Goal: Task Accomplishment & Management: Manage account settings

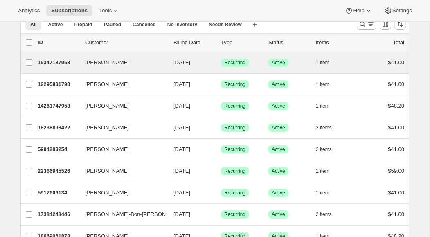
scroll to position [39, 0]
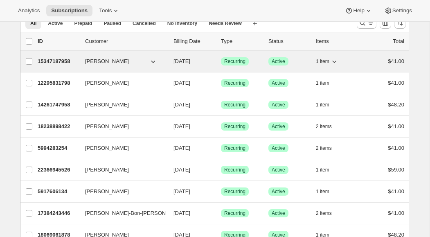
click at [335, 63] on icon "button" at bounding box center [334, 61] width 8 height 8
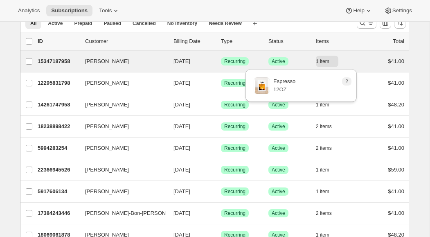
drag, startPoint x: 29, startPoint y: 62, endPoint x: 60, endPoint y: 72, distance: 32.1
click at [29, 62] on input "[PERSON_NAME]" at bounding box center [29, 61] width 7 height 7
checkbox input "true"
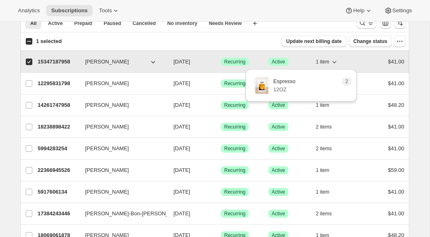
click at [336, 63] on icon "button" at bounding box center [334, 62] width 8 height 8
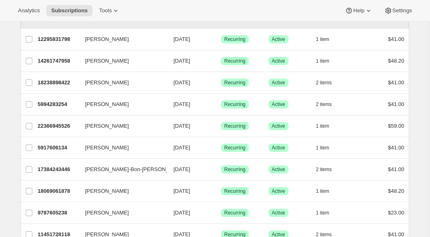
scroll to position [81, 0]
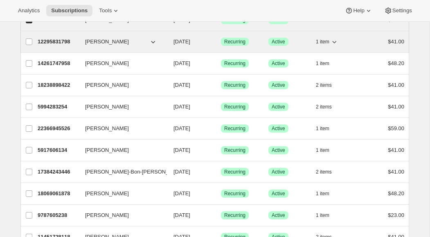
click at [335, 43] on icon "button" at bounding box center [334, 42] width 8 height 8
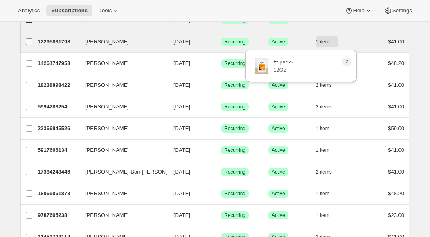
click at [30, 42] on input "[PERSON_NAME]" at bounding box center [29, 41] width 7 height 7
checkbox input "true"
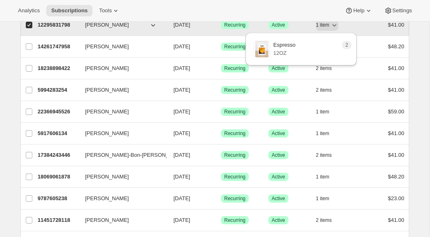
scroll to position [96, 0]
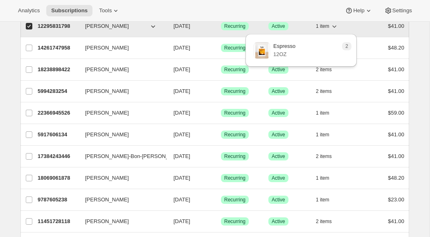
click at [334, 27] on icon "button" at bounding box center [334, 26] width 4 height 2
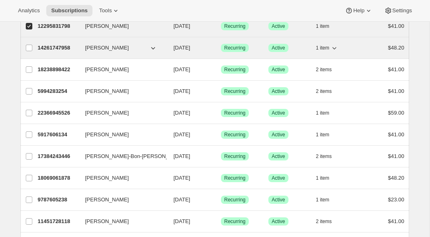
click at [337, 50] on icon "button" at bounding box center [334, 48] width 8 height 8
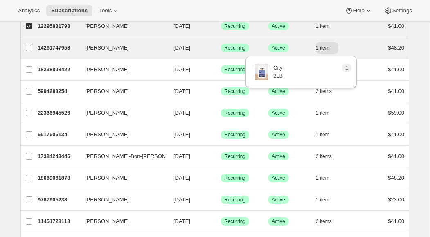
click at [29, 49] on input "[PERSON_NAME]" at bounding box center [29, 48] width 7 height 7
checkbox input "true"
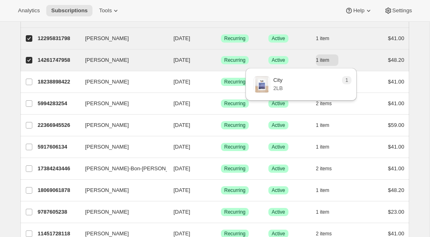
scroll to position [82, 0]
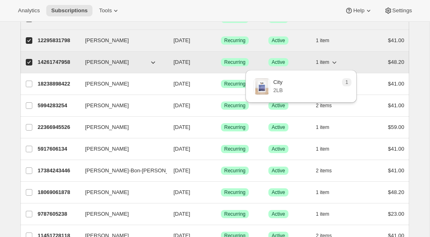
click at [334, 63] on icon "button" at bounding box center [334, 62] width 8 height 8
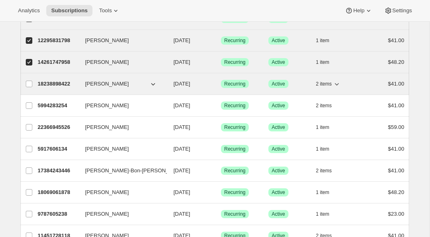
click at [338, 86] on icon "button" at bounding box center [337, 84] width 8 height 8
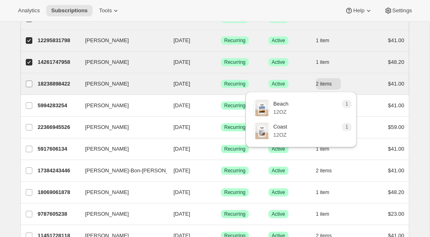
click at [30, 84] on input "[PERSON_NAME]" at bounding box center [29, 84] width 7 height 7
checkbox input "true"
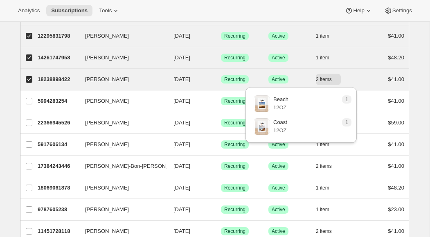
scroll to position [90, 0]
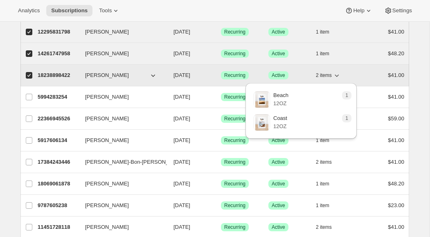
click at [339, 75] on icon "button" at bounding box center [337, 75] width 8 height 8
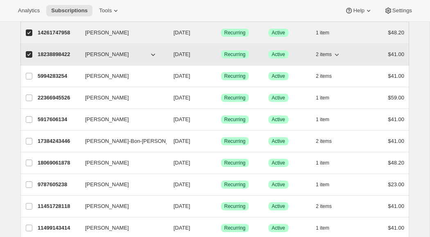
scroll to position [113, 0]
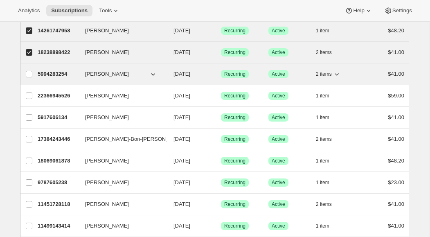
click at [337, 75] on icon "button" at bounding box center [337, 74] width 8 height 8
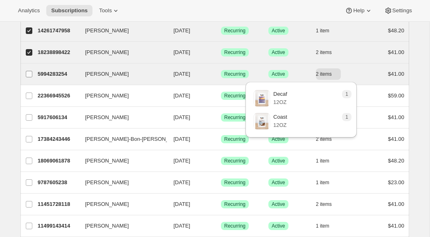
click at [29, 74] on input "[PERSON_NAME]" at bounding box center [29, 74] width 7 height 7
checkbox input "true"
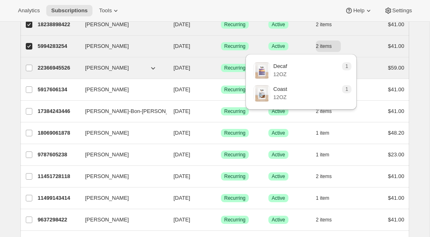
scroll to position [142, 0]
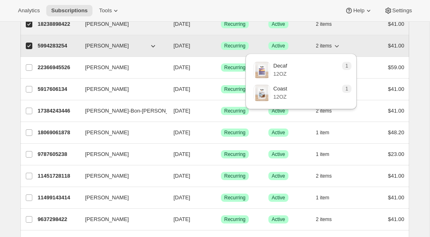
click at [337, 47] on icon "button" at bounding box center [337, 46] width 8 height 8
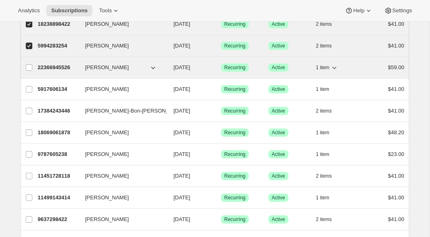
click at [336, 68] on icon "button" at bounding box center [334, 67] width 8 height 8
click at [28, 68] on input "[PERSON_NAME]" at bounding box center [29, 67] width 7 height 7
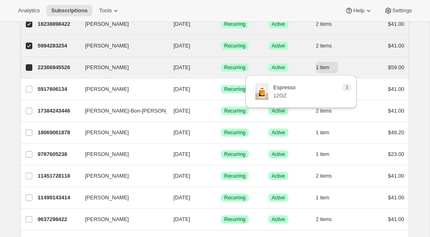
checkbox input "true"
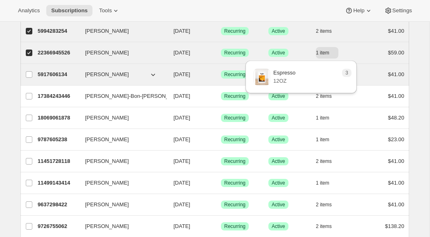
scroll to position [165, 0]
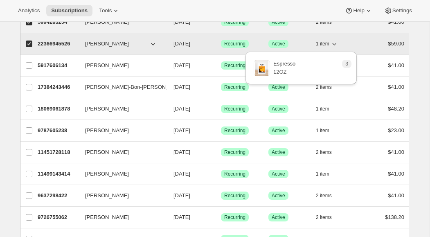
click at [336, 45] on icon "button" at bounding box center [334, 44] width 8 height 8
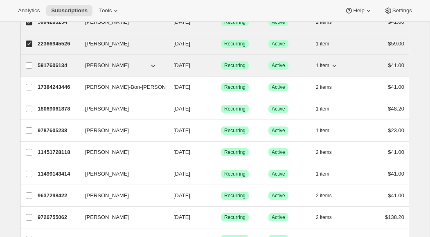
click at [335, 66] on icon "button" at bounding box center [334, 66] width 4 height 2
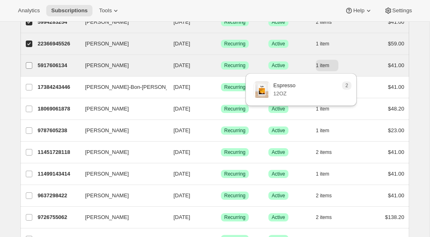
click at [29, 65] on input "[PERSON_NAME]" at bounding box center [29, 65] width 7 height 7
checkbox input "true"
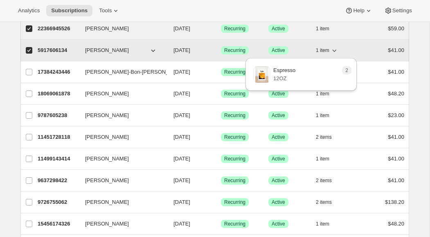
click at [336, 52] on icon "button" at bounding box center [334, 50] width 8 height 8
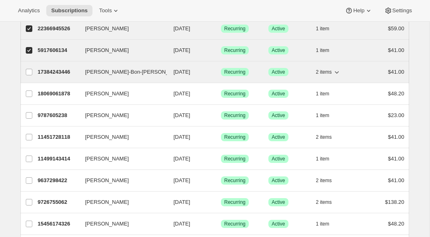
click at [338, 73] on icon "button" at bounding box center [337, 72] width 4 height 2
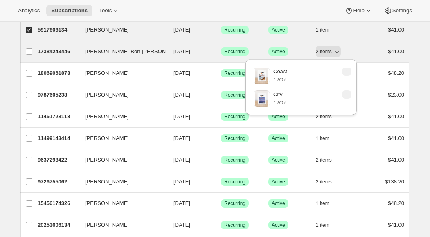
scroll to position [202, 0]
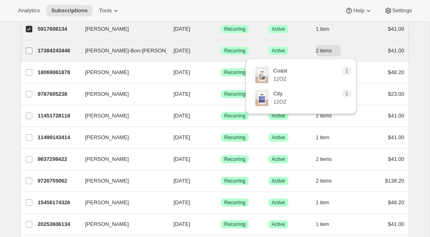
click at [29, 52] on input "[PERSON_NAME]-Bon-[PERSON_NAME]" at bounding box center [29, 50] width 7 height 7
checkbox input "true"
click at [338, 51] on icon "button" at bounding box center [337, 51] width 8 height 8
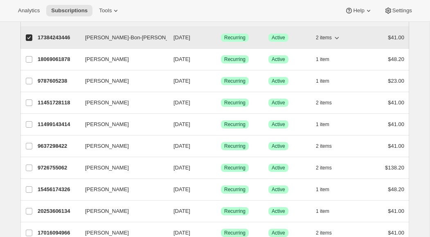
scroll to position [219, 0]
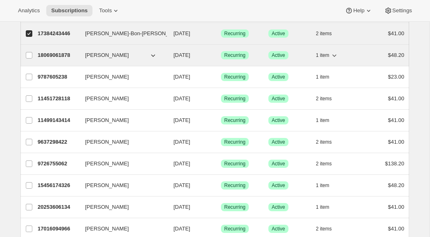
click at [336, 56] on icon "button" at bounding box center [334, 55] width 8 height 8
click at [27, 56] on input "[PERSON_NAME]" at bounding box center [29, 55] width 7 height 7
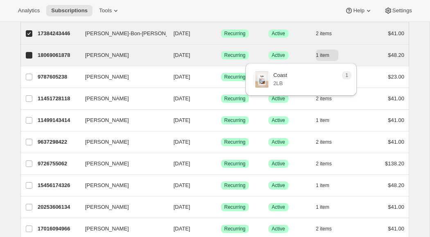
checkbox input "true"
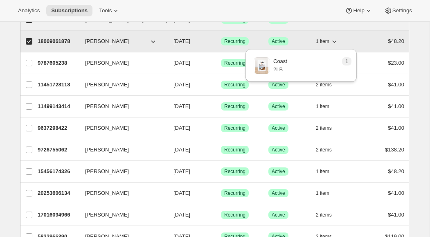
click at [334, 42] on icon "button" at bounding box center [334, 42] width 4 height 2
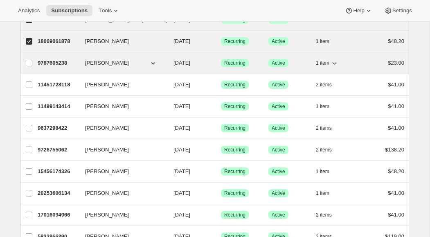
click at [336, 63] on icon "button" at bounding box center [334, 63] width 4 height 2
click at [29, 64] on input "[PERSON_NAME]" at bounding box center [29, 63] width 7 height 7
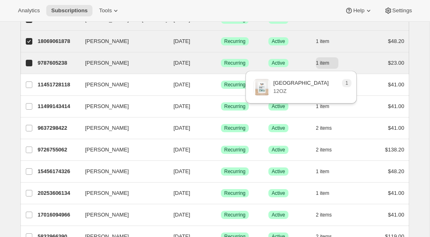
checkbox input "true"
click at [335, 63] on icon "button" at bounding box center [334, 63] width 4 height 2
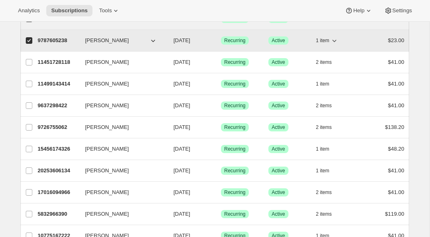
scroll to position [257, 0]
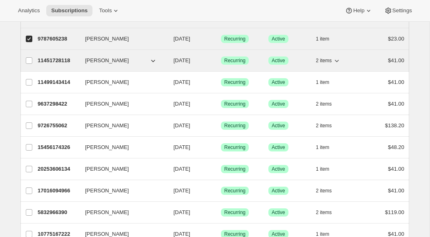
click at [338, 61] on icon "button" at bounding box center [337, 60] width 8 height 8
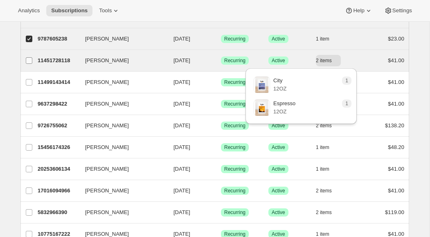
click at [28, 60] on input "[PERSON_NAME]" at bounding box center [29, 60] width 7 height 7
checkbox input "true"
click at [339, 62] on icon "button" at bounding box center [337, 60] width 8 height 8
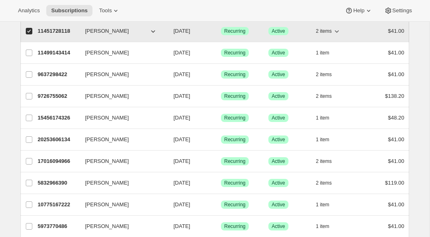
scroll to position [288, 0]
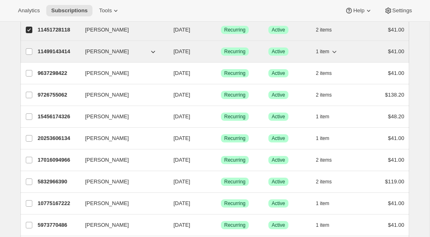
click at [336, 52] on icon "button" at bounding box center [334, 51] width 8 height 8
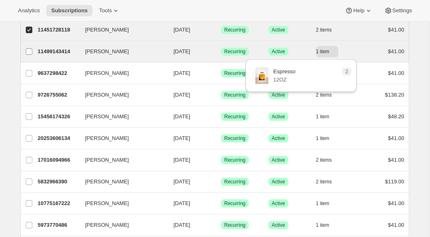
click at [30, 51] on input "[PERSON_NAME]" at bounding box center [29, 51] width 7 height 7
checkbox input "true"
click at [337, 52] on icon "button" at bounding box center [334, 51] width 8 height 8
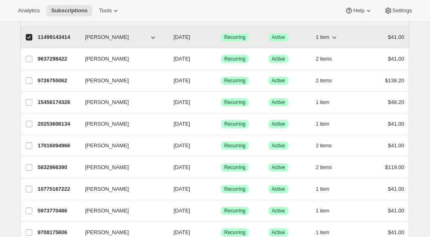
scroll to position [307, 0]
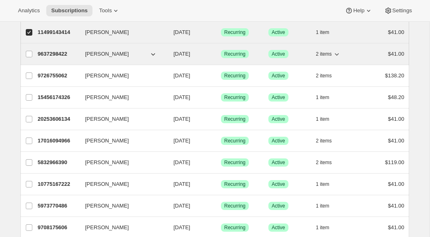
click at [338, 53] on icon "button" at bounding box center [337, 54] width 8 height 8
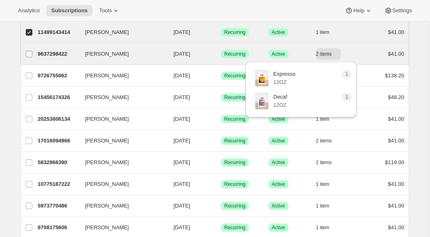
click at [28, 54] on input "[PERSON_NAME]" at bounding box center [29, 54] width 7 height 7
checkbox input "true"
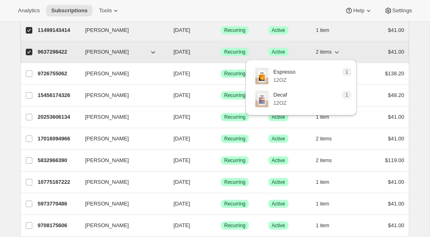
click at [340, 54] on icon "button" at bounding box center [337, 52] width 8 height 8
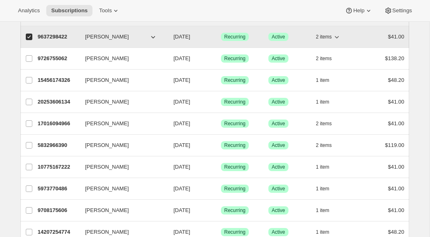
scroll to position [329, 0]
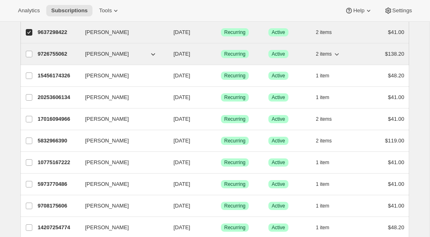
click at [340, 55] on icon "button" at bounding box center [337, 54] width 8 height 8
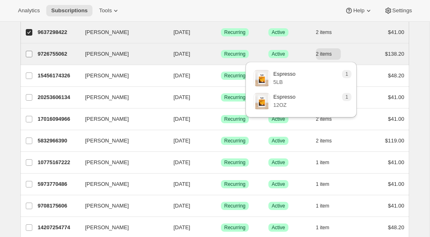
click at [27, 54] on input "[PERSON_NAME]" at bounding box center [29, 54] width 7 height 7
checkbox input "true"
click at [338, 56] on icon "button" at bounding box center [337, 54] width 8 height 8
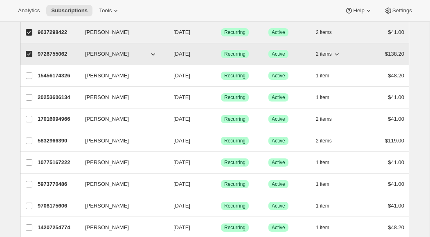
click at [338, 56] on icon "button" at bounding box center [337, 54] width 8 height 8
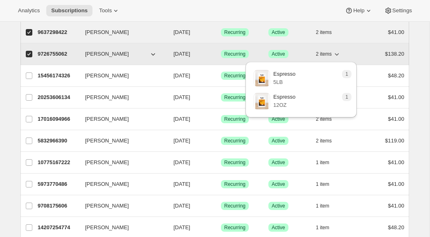
click at [338, 56] on icon "button" at bounding box center [337, 54] width 8 height 8
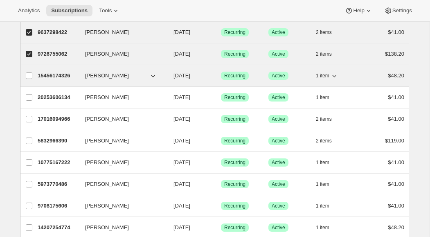
click at [336, 76] on icon "button" at bounding box center [334, 76] width 8 height 8
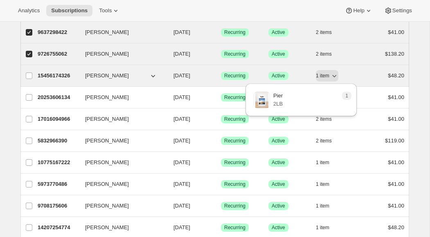
drag, startPoint x: 31, startPoint y: 76, endPoint x: 40, endPoint y: 81, distance: 10.8
click at [31, 76] on input "[PERSON_NAME]" at bounding box center [29, 75] width 7 height 7
checkbox input "true"
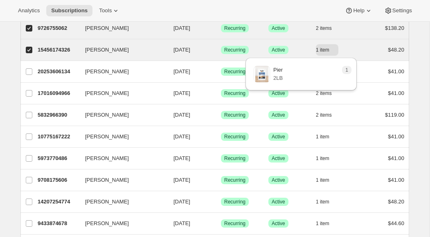
scroll to position [360, 0]
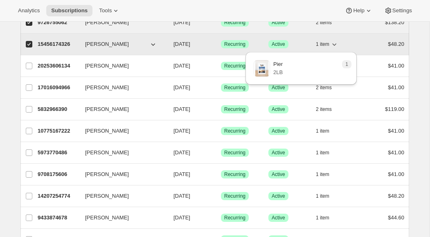
click at [336, 45] on icon "button" at bounding box center [334, 44] width 8 height 8
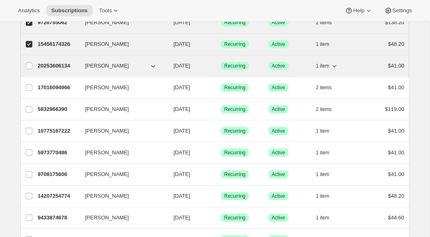
click at [336, 65] on icon "button" at bounding box center [334, 66] width 4 height 2
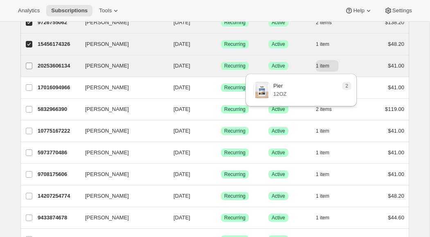
click at [30, 65] on input "[PERSON_NAME]" at bounding box center [29, 66] width 7 height 7
checkbox input "true"
click at [333, 66] on icon "button" at bounding box center [334, 66] width 4 height 2
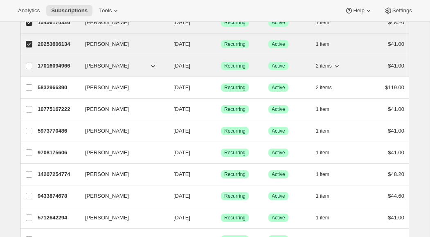
scroll to position [382, 0]
click at [338, 66] on icon "button" at bounding box center [337, 65] width 8 height 8
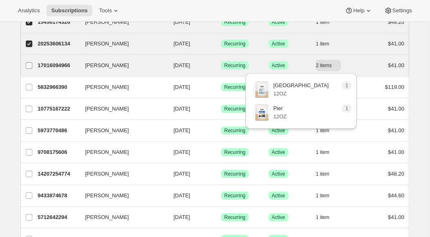
click at [29, 66] on input "[PERSON_NAME]" at bounding box center [29, 65] width 7 height 7
checkbox input "true"
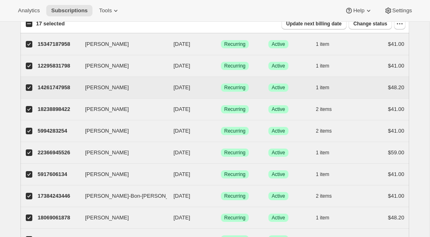
scroll to position [0, 0]
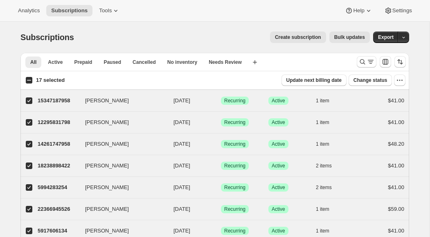
click at [29, 80] on input "17 selected" at bounding box center [29, 80] width 7 height 7
checkbox input "true"
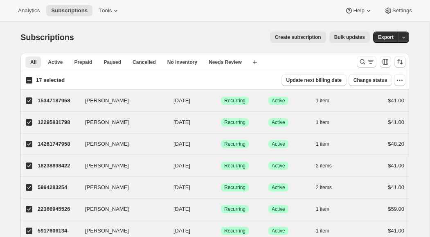
checkbox input "true"
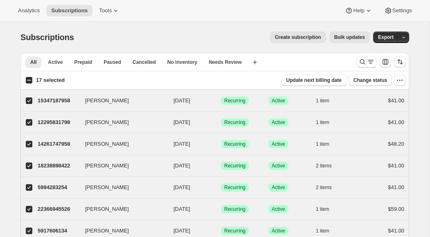
checkbox input "true"
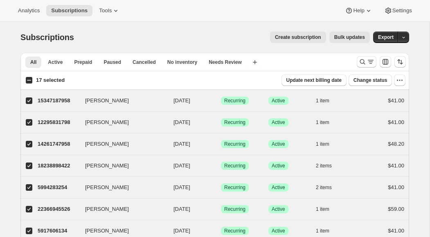
checkbox input "true"
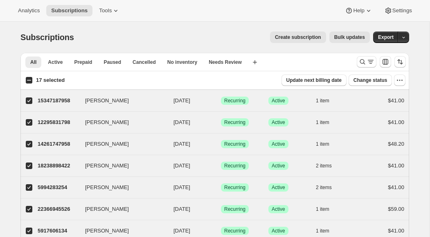
checkbox input "true"
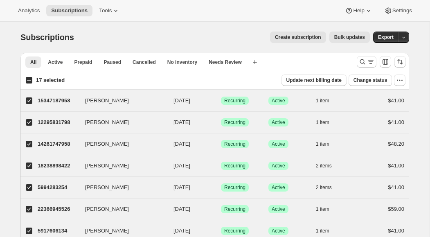
checkbox input "true"
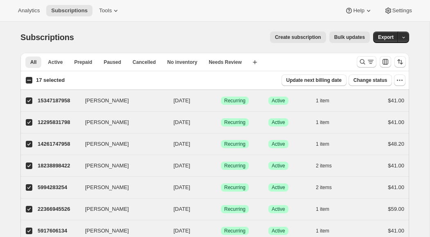
checkbox input "true"
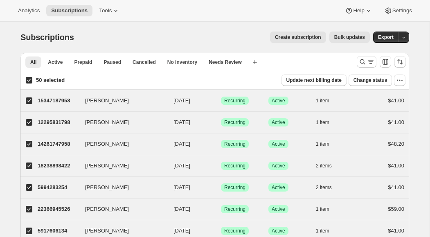
click at [29, 80] on input "50 selected" at bounding box center [29, 80] width 7 height 7
checkbox input "false"
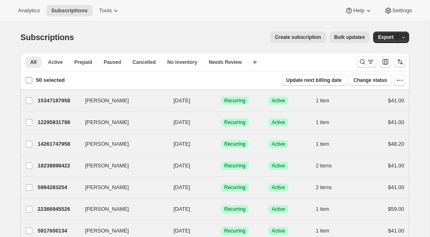
checkbox input "false"
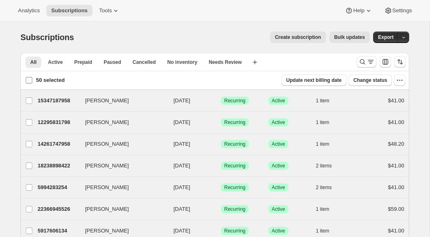
checkbox input "false"
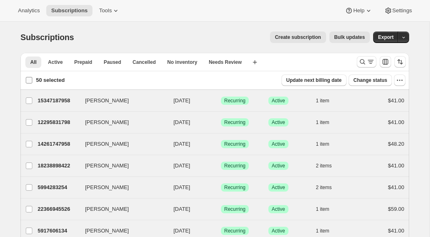
checkbox input "false"
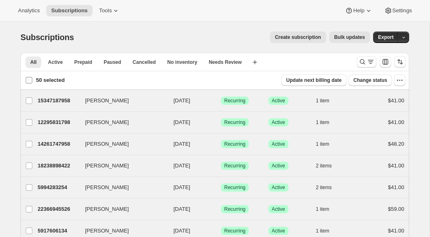
checkbox input "false"
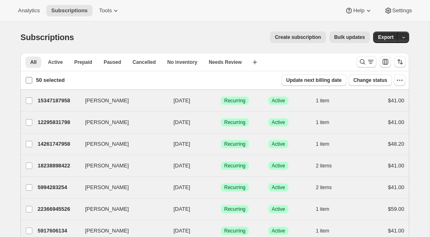
checkbox input "false"
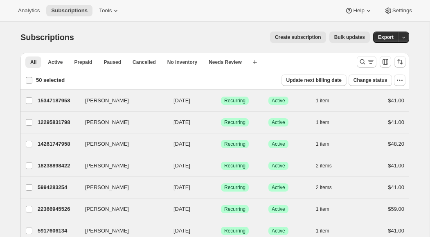
checkbox input "false"
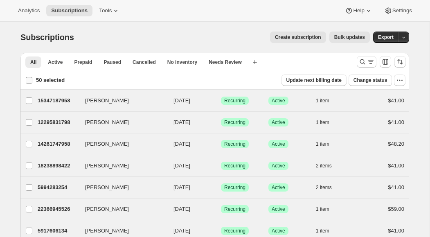
checkbox input "false"
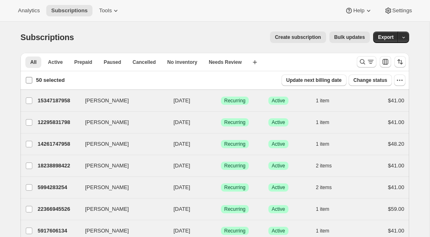
checkbox input "false"
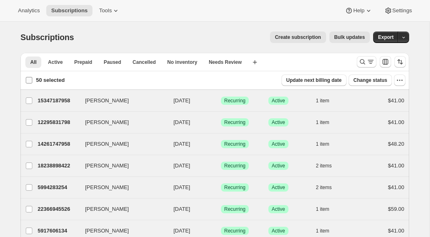
checkbox input "false"
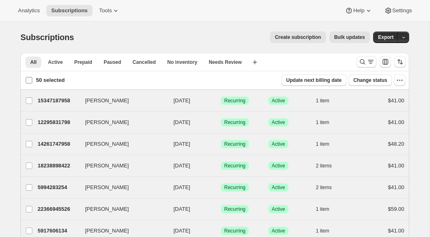
checkbox input "false"
